Goal: Task Accomplishment & Management: Complete application form

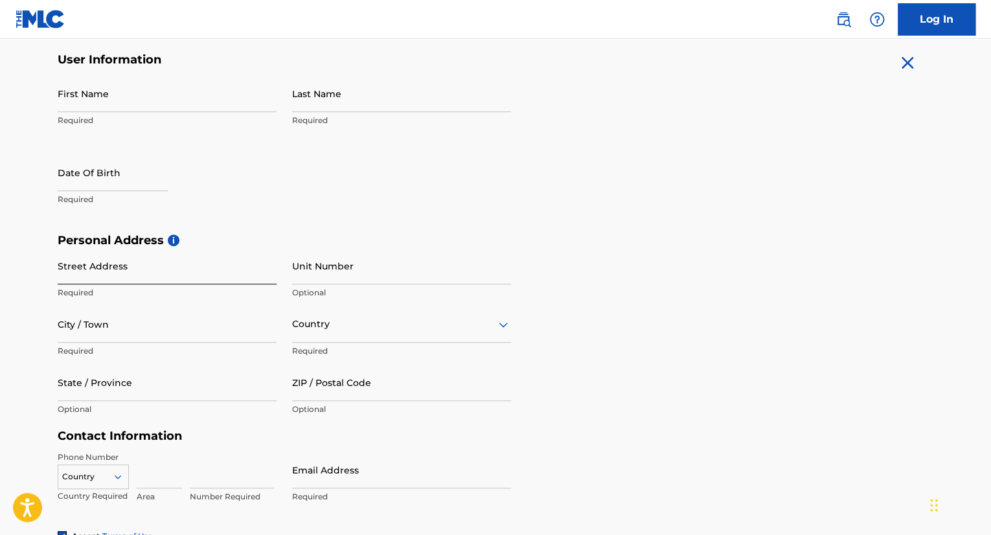
scroll to position [239, 0]
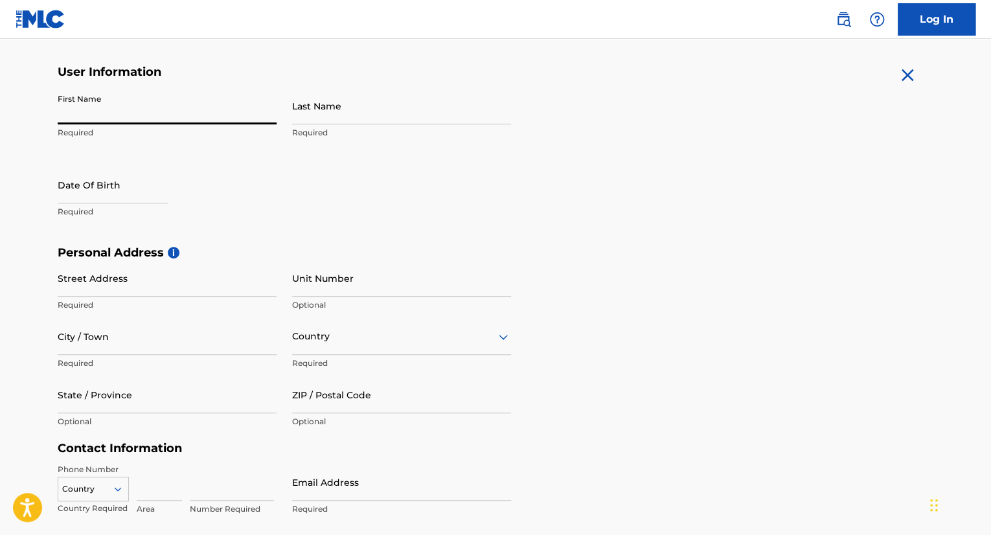
click at [139, 93] on input "First Name" at bounding box center [167, 105] width 219 height 37
type input "[PERSON_NAME]"
click at [446, 83] on div "User Information First Name [PERSON_NAME] Required Last Name Required Date Of B…" at bounding box center [284, 155] width 453 height 181
click at [407, 93] on input "Last Name" at bounding box center [401, 105] width 219 height 37
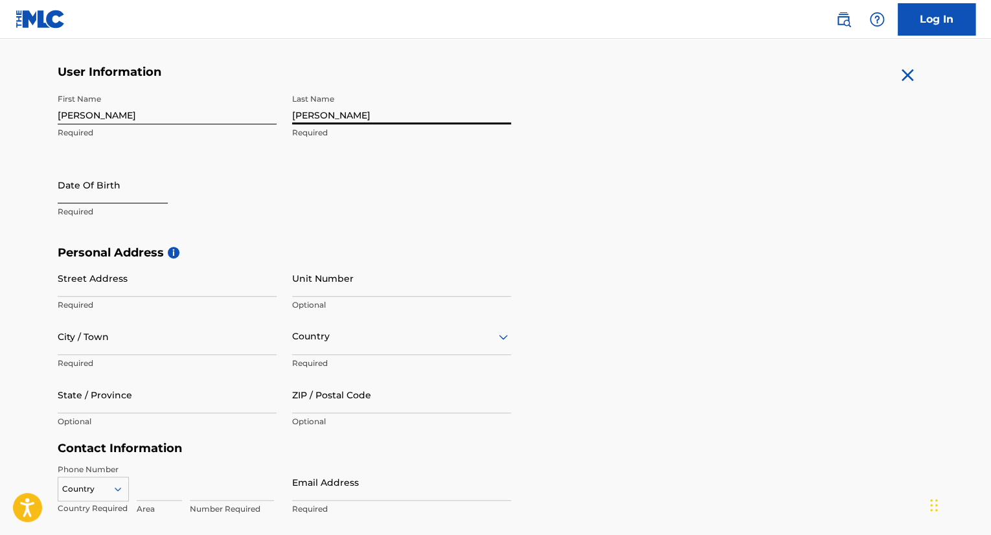
type input "[PERSON_NAME]"
click at [75, 185] on input "text" at bounding box center [113, 184] width 110 height 37
select select "9"
select select "2025"
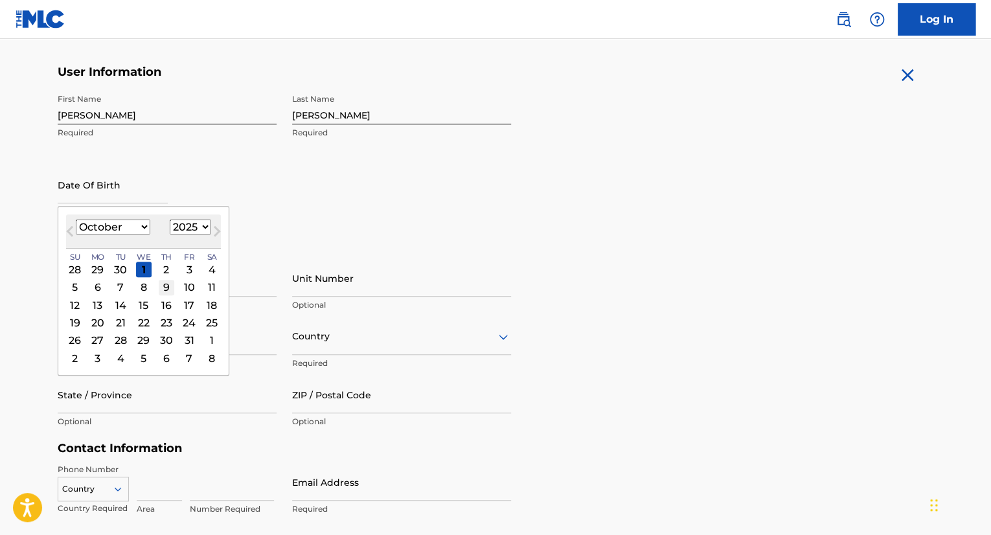
click at [170, 286] on div "9" at bounding box center [167, 288] width 16 height 16
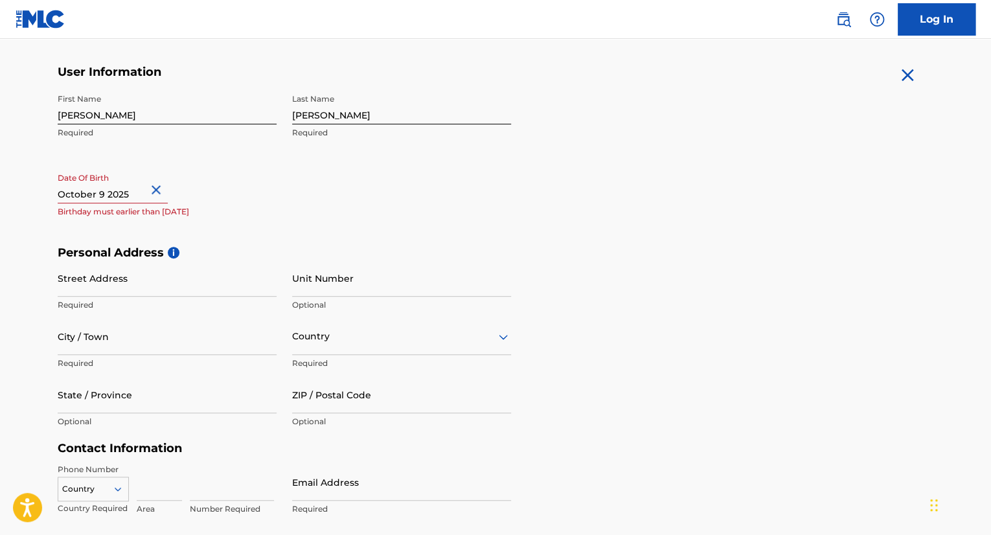
click at [124, 191] on input "text" at bounding box center [113, 184] width 110 height 37
select select "9"
select select "2025"
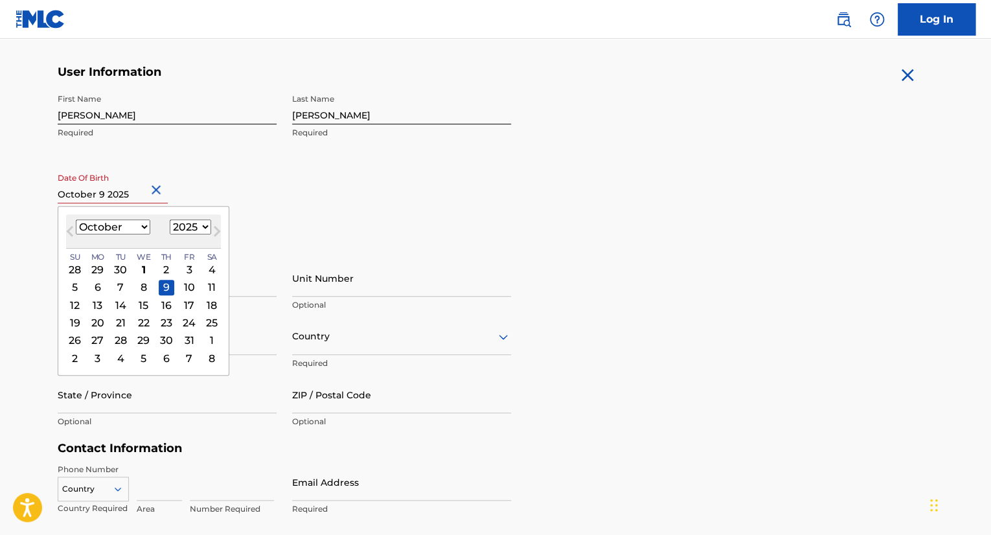
click at [136, 229] on select "January February March April May June July August September October November De…" at bounding box center [113, 227] width 74 height 15
select select "8"
click at [76, 220] on select "January February March April May June July August September October November De…" at bounding box center [113, 227] width 74 height 15
click at [204, 285] on div "13" at bounding box center [212, 288] width 16 height 16
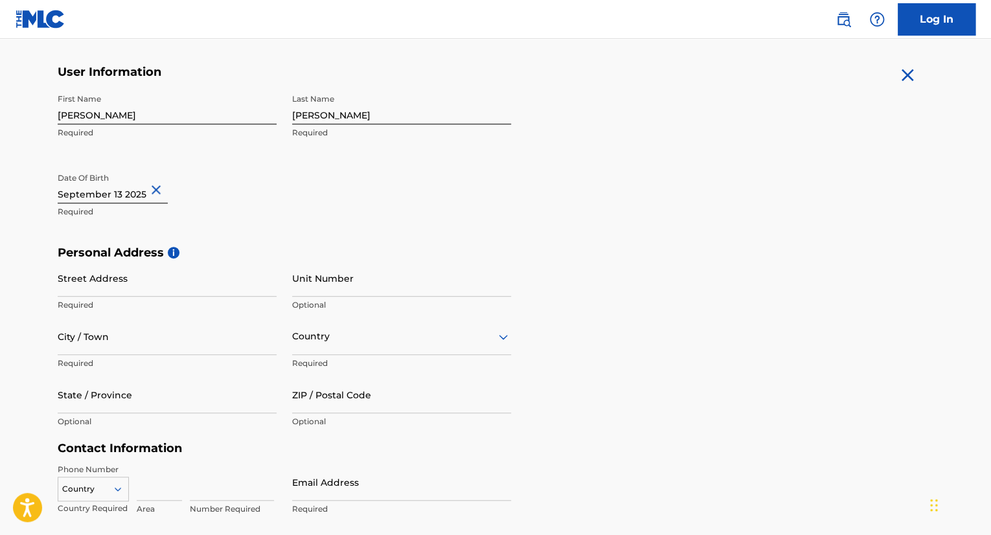
click at [129, 192] on input "text" at bounding box center [113, 184] width 110 height 37
select select "8"
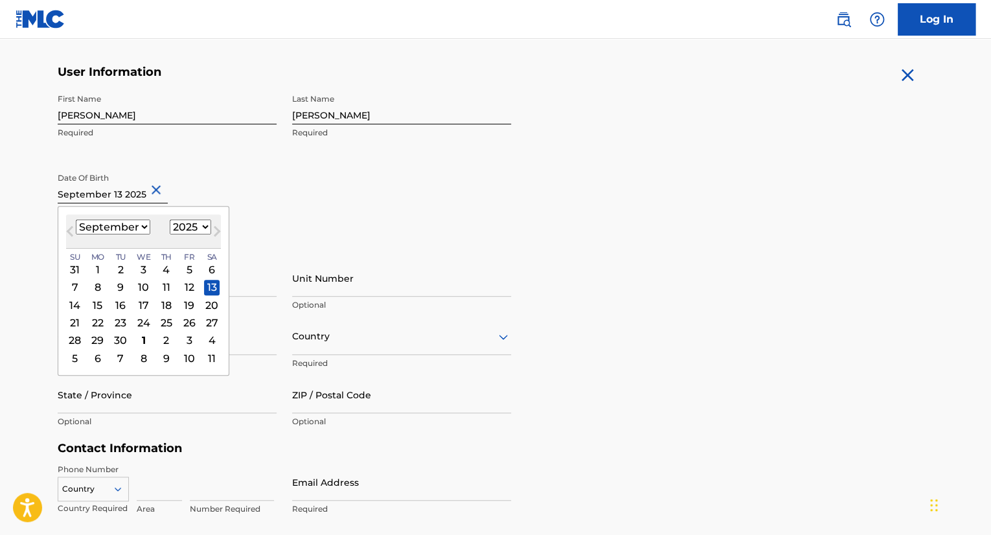
click at [181, 227] on select "1899 1900 1901 1902 1903 1904 1905 1906 1907 1908 1909 1910 1911 1912 1913 1914…" at bounding box center [190, 227] width 41 height 15
select select "2007"
click at [170, 220] on select "1899 1900 1901 1902 1903 1904 1905 1906 1907 1908 1909 1910 1911 1912 1913 1914…" at bounding box center [190, 227] width 41 height 15
click at [168, 302] on div "13" at bounding box center [167, 305] width 16 height 16
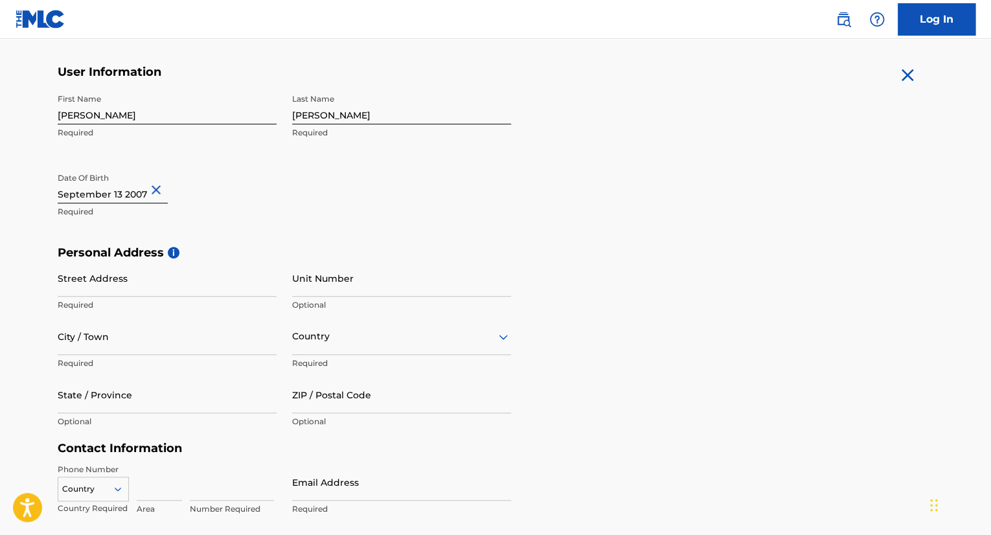
click at [163, 257] on h5 "Personal Address i" at bounding box center [495, 252] width 875 height 15
click at [166, 268] on input "Street Address" at bounding box center [167, 278] width 219 height 37
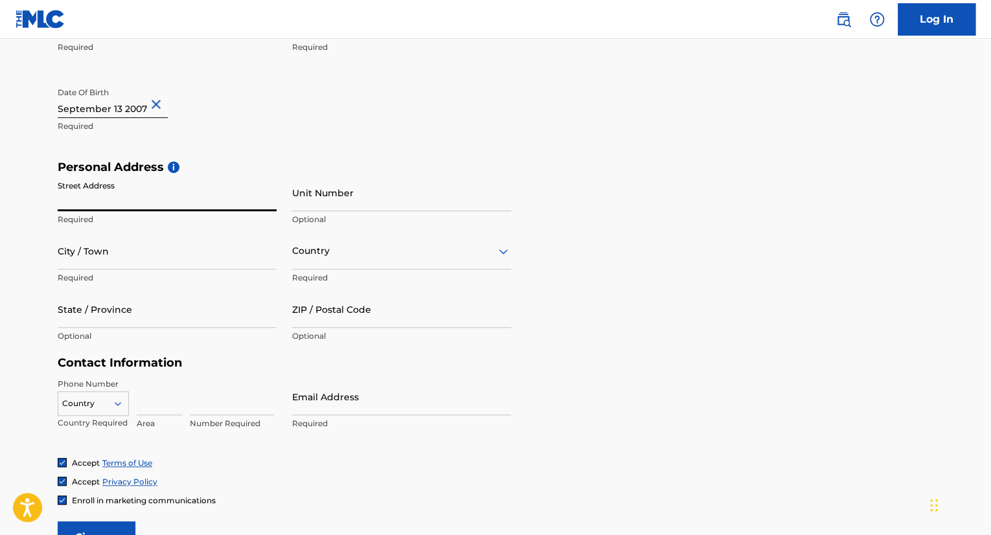
scroll to position [335, 0]
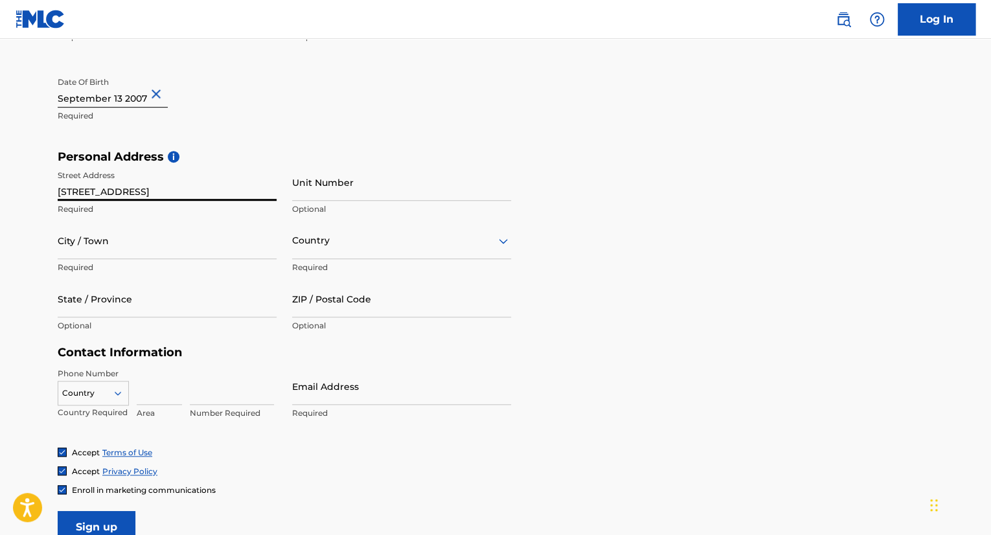
type input "[STREET_ADDRESS]"
click at [170, 268] on p "Required" at bounding box center [167, 268] width 219 height 12
click at [170, 243] on input "City / Town" at bounding box center [167, 240] width 219 height 37
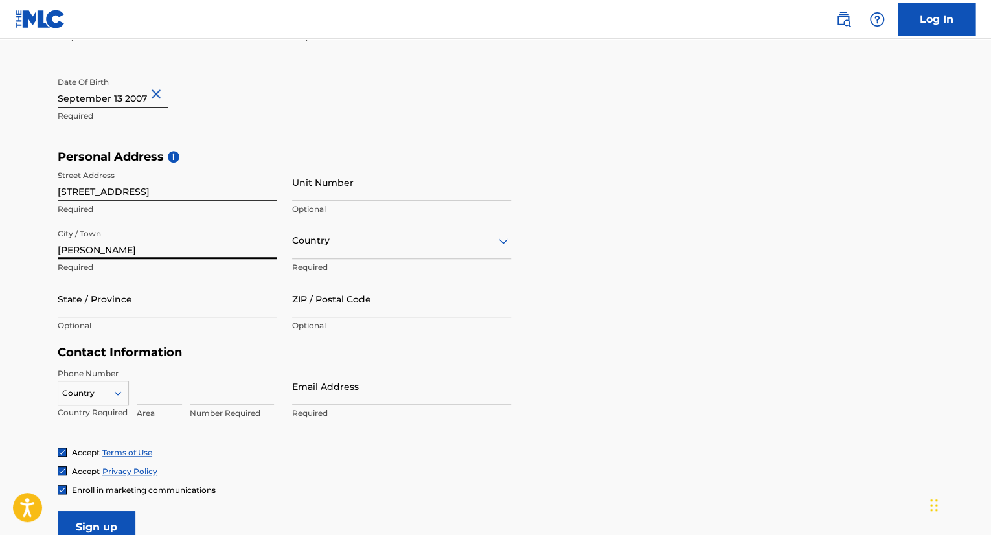
type input "[PERSON_NAME]"
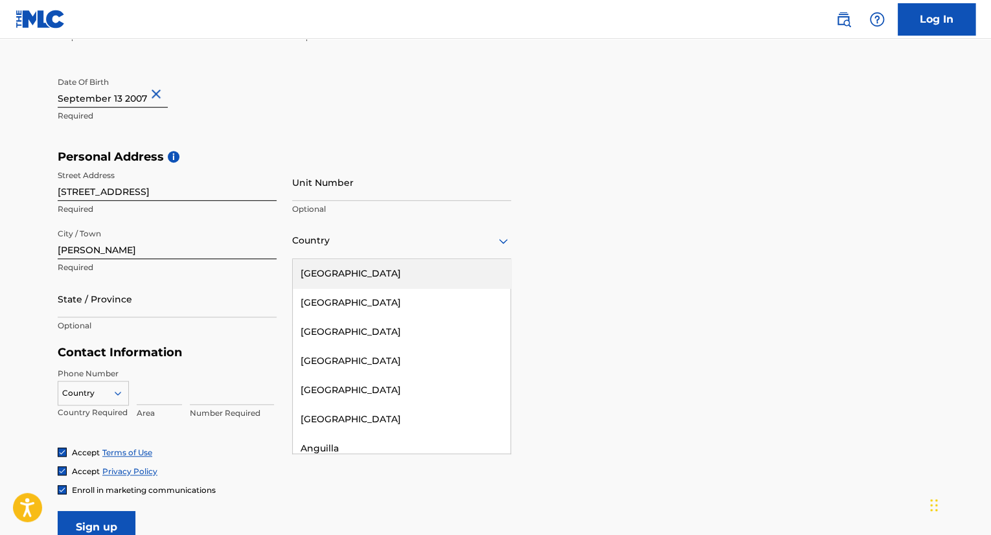
click at [506, 234] on icon at bounding box center [503, 241] width 16 height 16
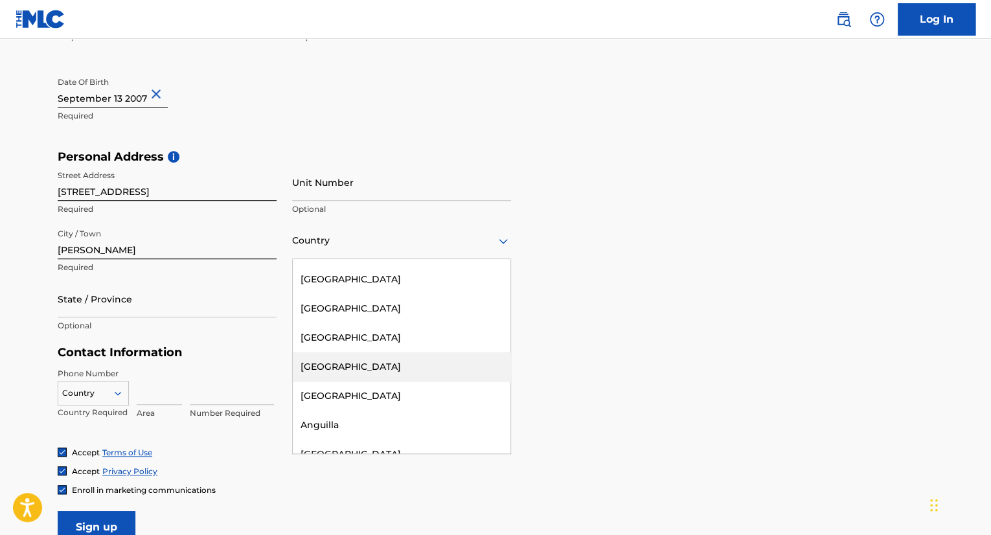
scroll to position [0, 0]
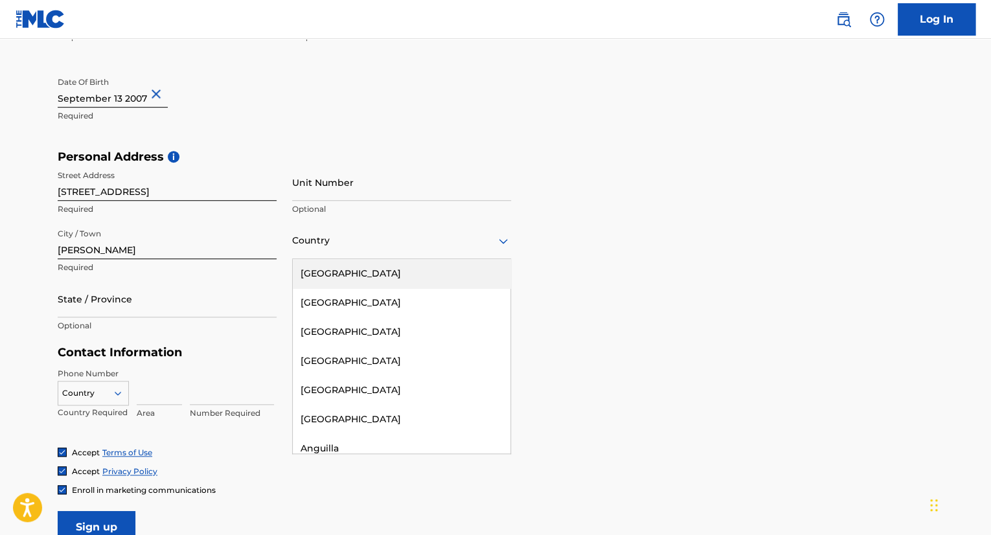
click at [348, 275] on div "[GEOGRAPHIC_DATA]" at bounding box center [402, 273] width 218 height 29
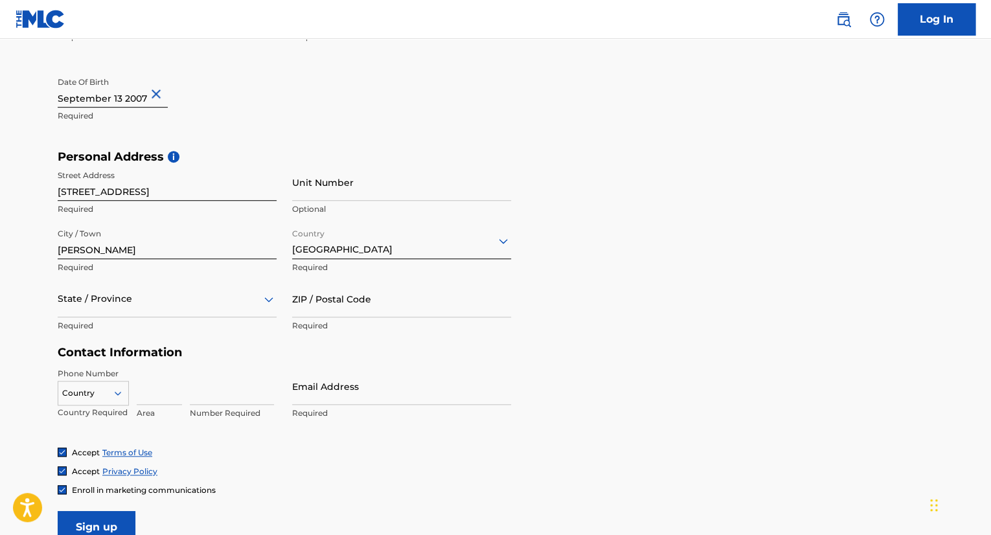
click at [155, 314] on div "State / Province" at bounding box center [167, 298] width 219 height 37
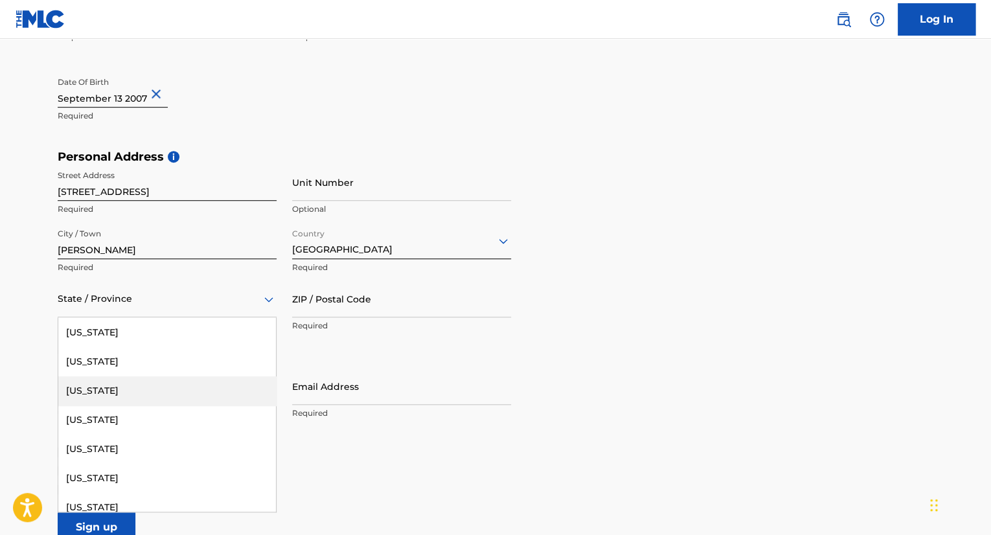
scroll to position [561, 0]
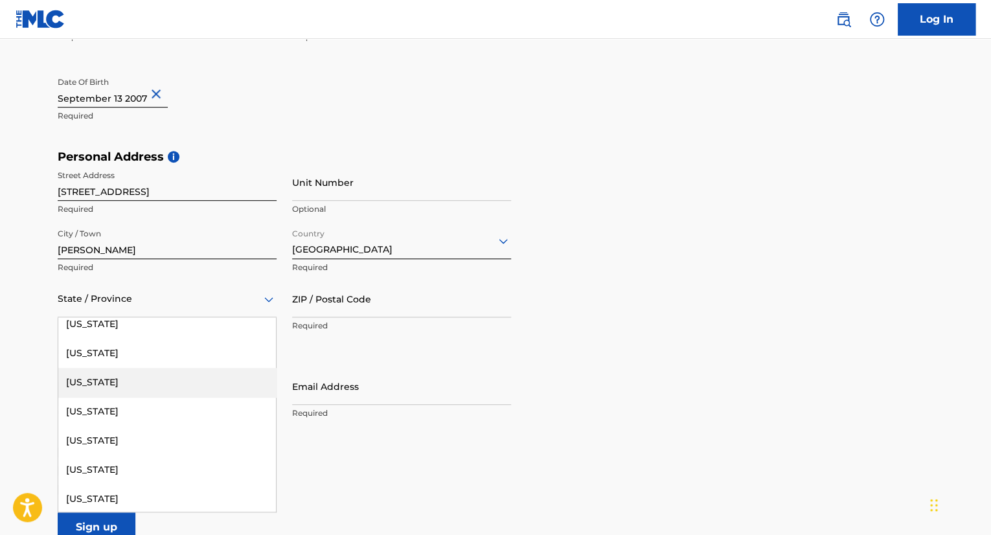
click at [198, 394] on div "[US_STATE]" at bounding box center [167, 382] width 218 height 29
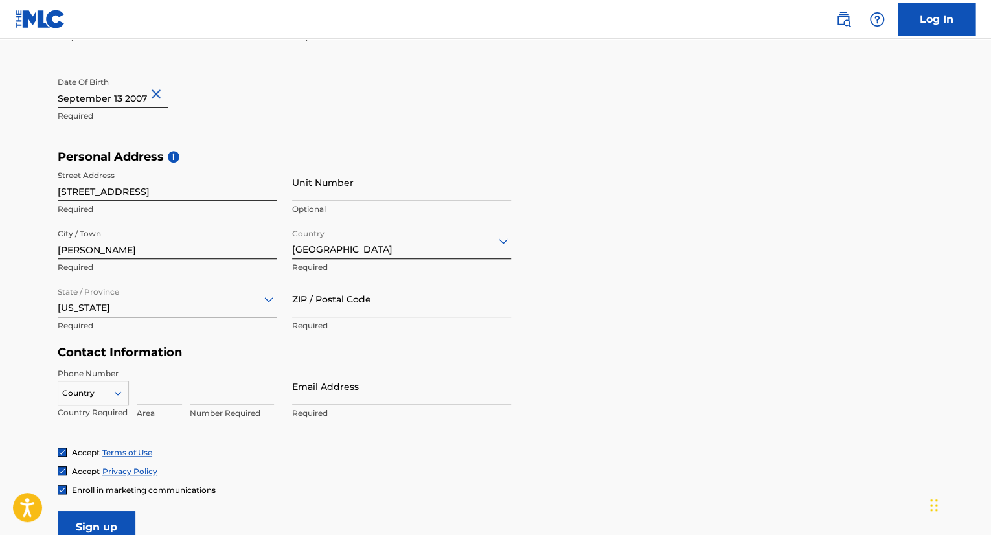
click at [191, 311] on div "[US_STATE]" at bounding box center [167, 299] width 219 height 32
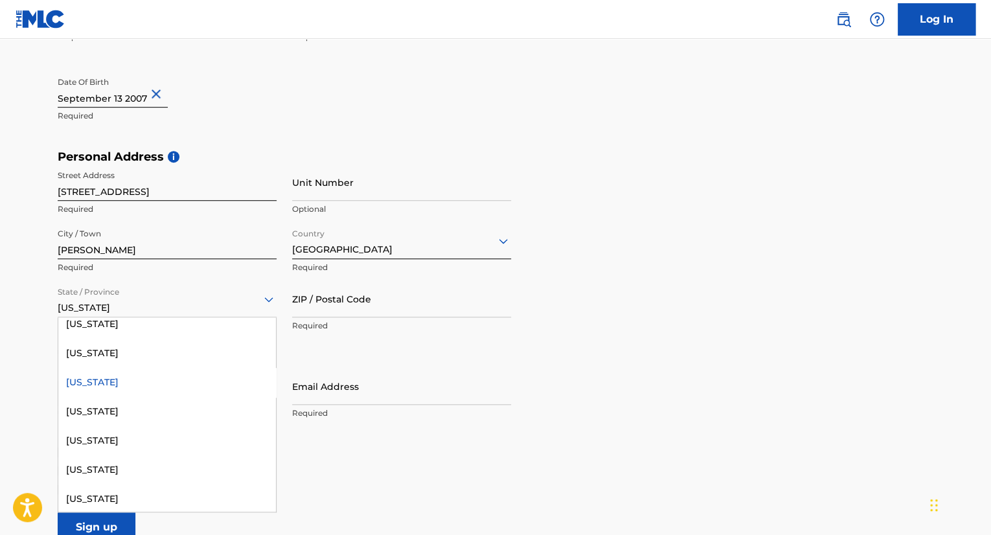
scroll to position [563, 0]
click at [148, 409] on div "[US_STATE]" at bounding box center [167, 410] width 218 height 29
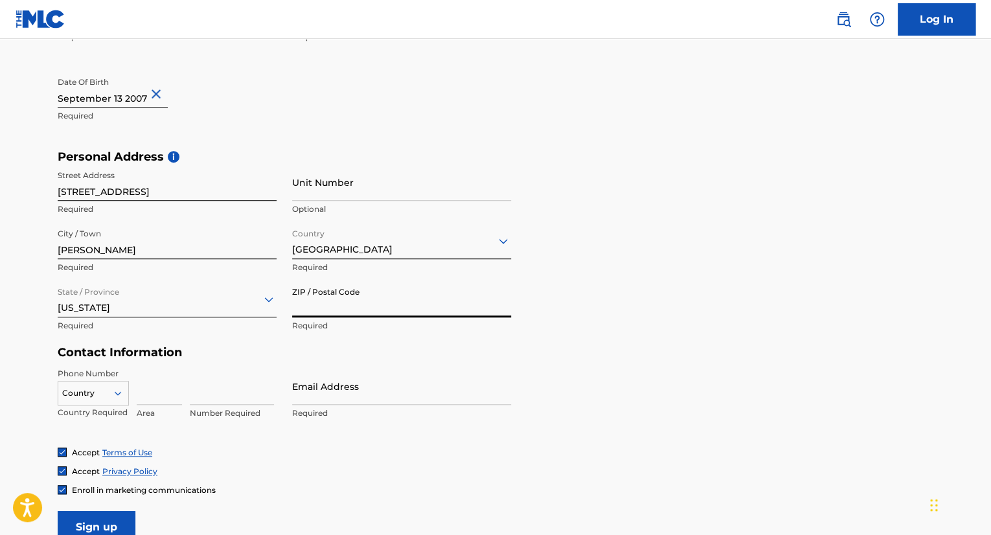
click at [341, 315] on input "ZIP / Postal Code" at bounding box center [401, 298] width 219 height 37
type input "20716"
click at [210, 392] on input at bounding box center [232, 386] width 84 height 37
click at [161, 393] on input at bounding box center [159, 386] width 45 height 37
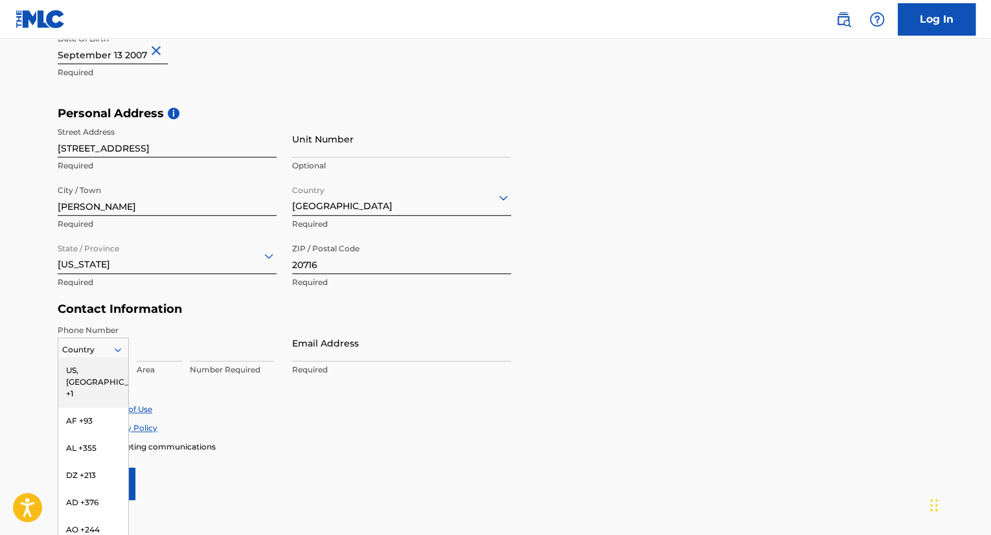
click at [104, 354] on div "216 results available. Use Up and Down to choose options, press Enter to select…" at bounding box center [93, 346] width 71 height 19
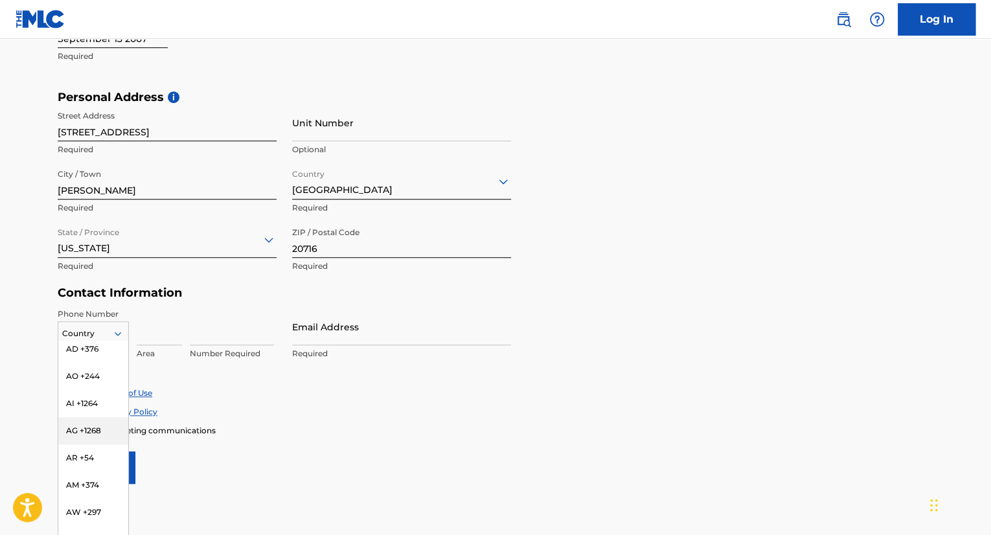
scroll to position [0, 0]
click at [102, 357] on div "US, [GEOGRAPHIC_DATA] +1" at bounding box center [93, 366] width 70 height 51
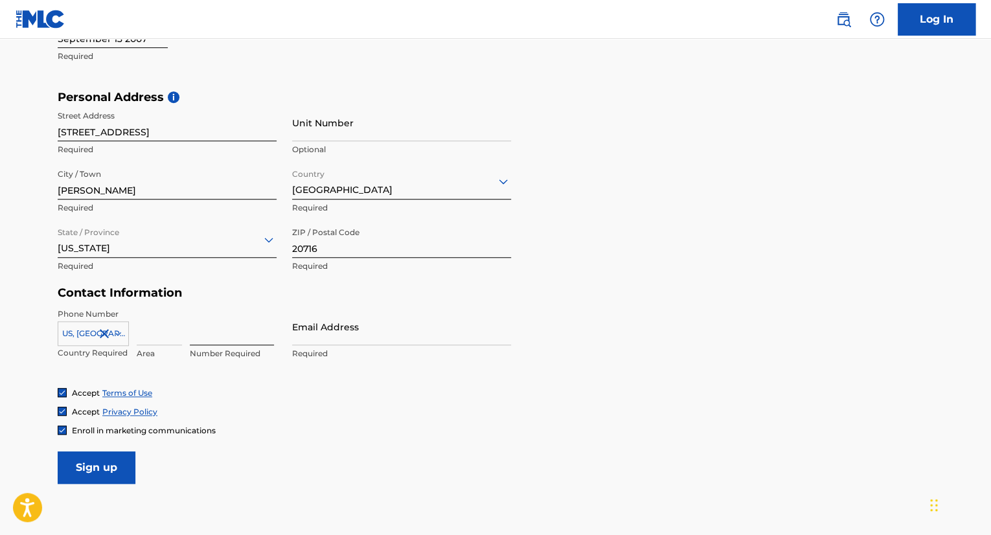
click at [212, 327] on input at bounding box center [232, 326] width 84 height 37
click at [176, 330] on input at bounding box center [159, 326] width 45 height 37
type input "240"
click at [200, 333] on input at bounding box center [232, 326] width 84 height 37
click at [200, 333] on input "8257878" at bounding box center [232, 326] width 84 height 37
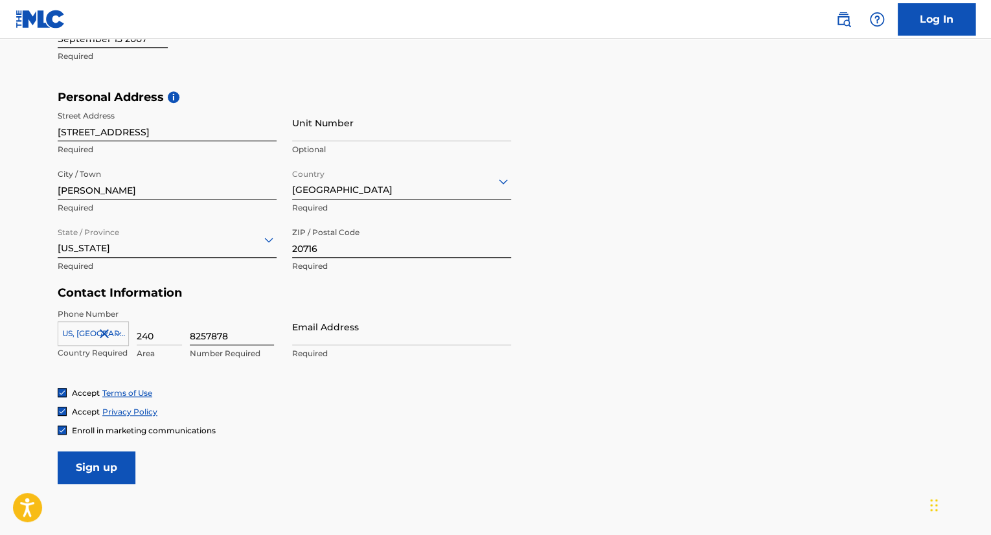
click at [200, 333] on input "8257878" at bounding box center [232, 326] width 84 height 37
type input "8258871"
click at [329, 324] on input "Email Address" at bounding box center [401, 326] width 219 height 37
type input "[EMAIL_ADDRESS][DOMAIN_NAME]"
click at [123, 428] on span "Enroll in marketing communications" at bounding box center [144, 430] width 144 height 10
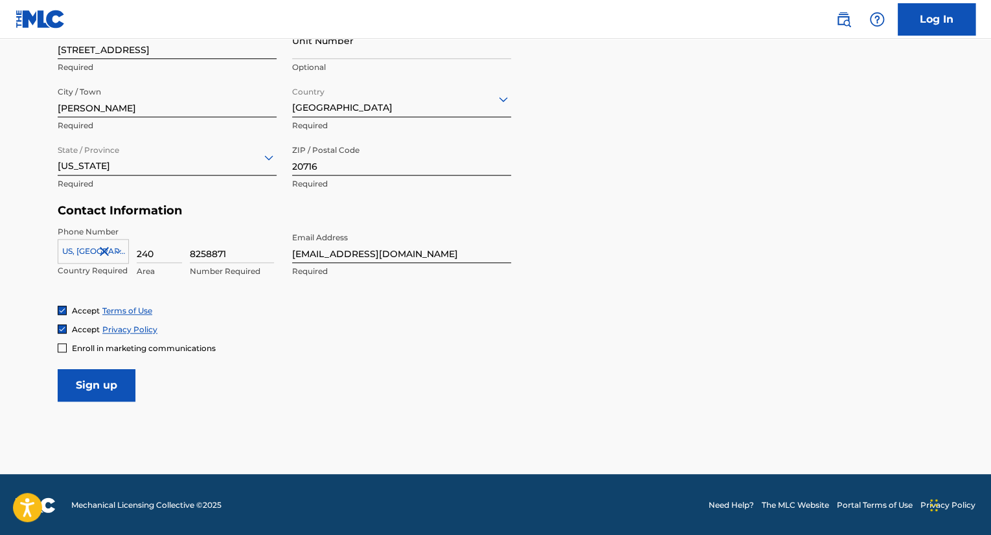
scroll to position [477, 0]
click at [117, 347] on span "Enroll in marketing communications" at bounding box center [144, 348] width 144 height 10
click at [120, 400] on input "Sign up" at bounding box center [97, 384] width 78 height 32
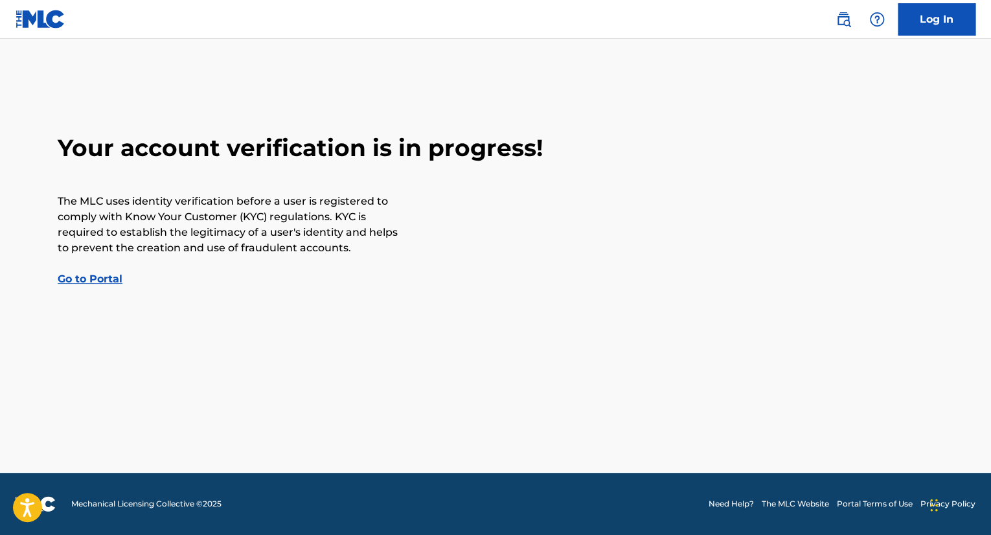
click at [100, 284] on link "Go to Portal" at bounding box center [90, 279] width 65 height 12
